Goal: Task Accomplishment & Management: Manage account settings

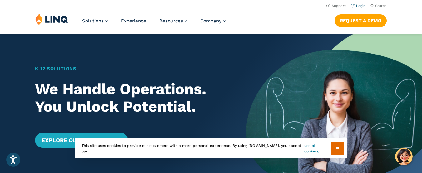
click at [359, 4] on link "Login" at bounding box center [357, 6] width 15 height 4
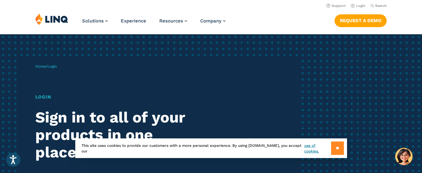
click at [334, 146] on input "**" at bounding box center [337, 148] width 13 height 13
